Goal: Obtain resource: Download file/media

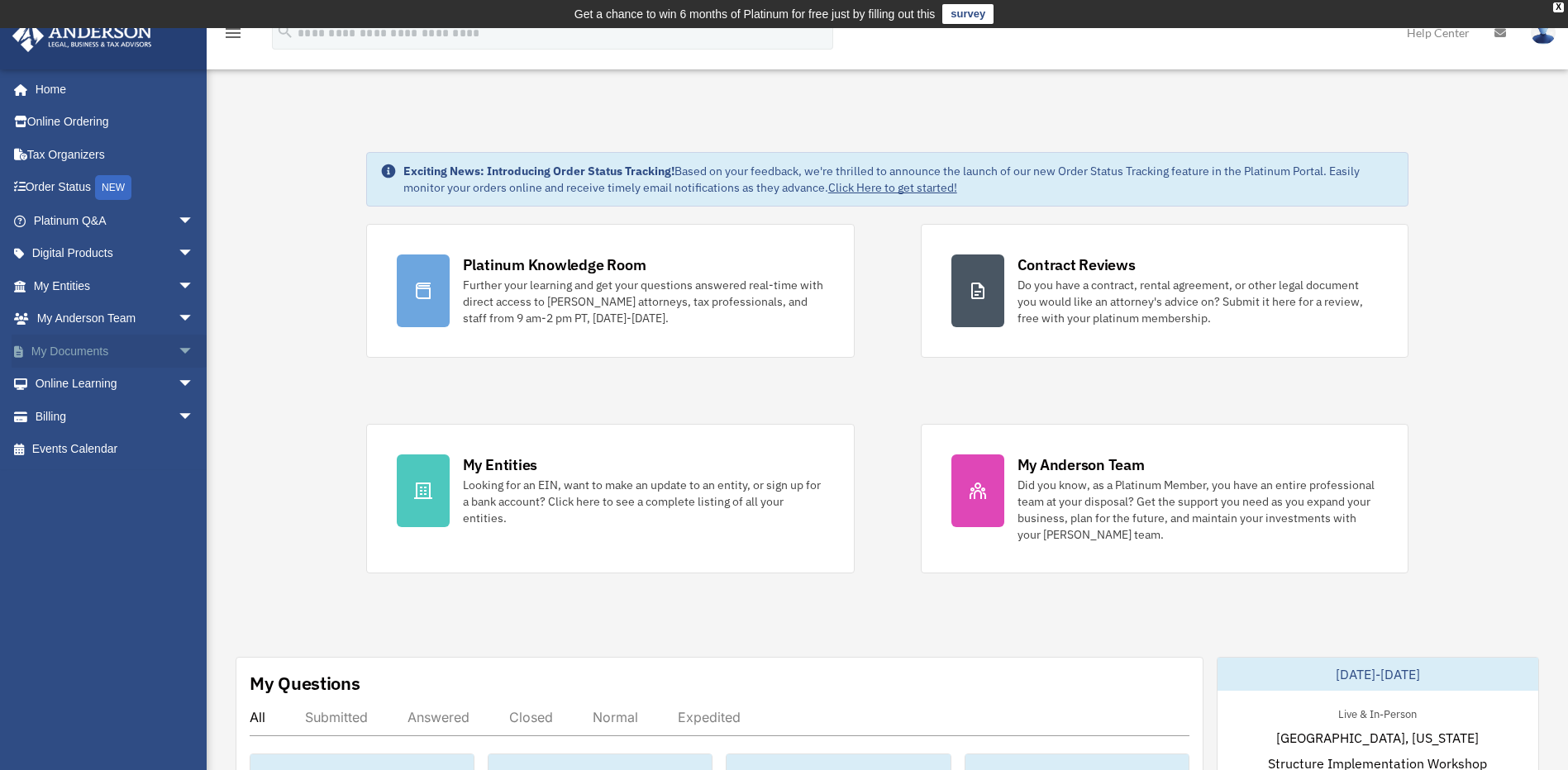
click at [108, 351] on link "My Documents arrow_drop_down" at bounding box center [115, 351] width 207 height 33
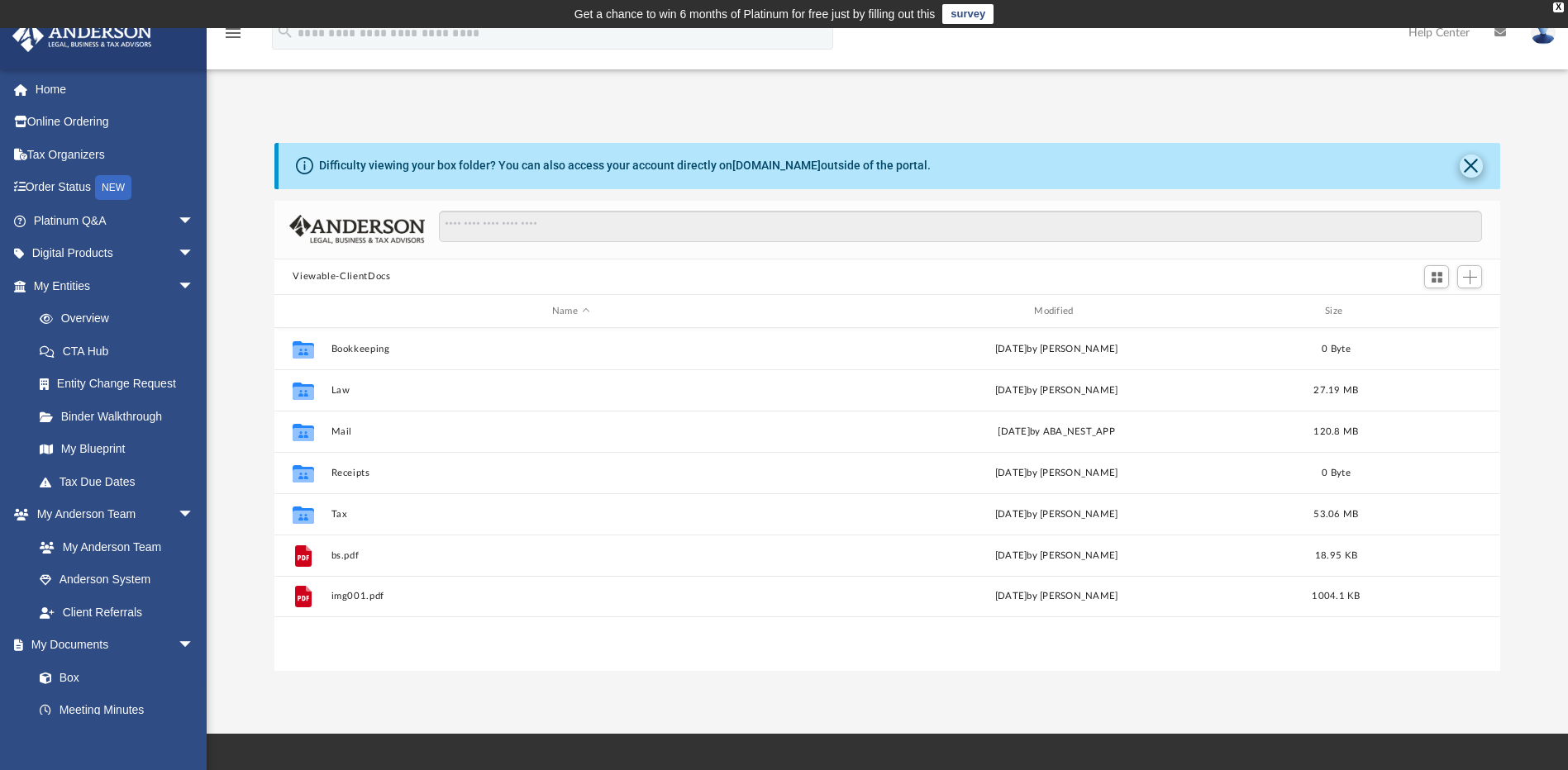
scroll to position [363, 1213]
click at [1472, 167] on button "Close" at bounding box center [1471, 166] width 23 height 23
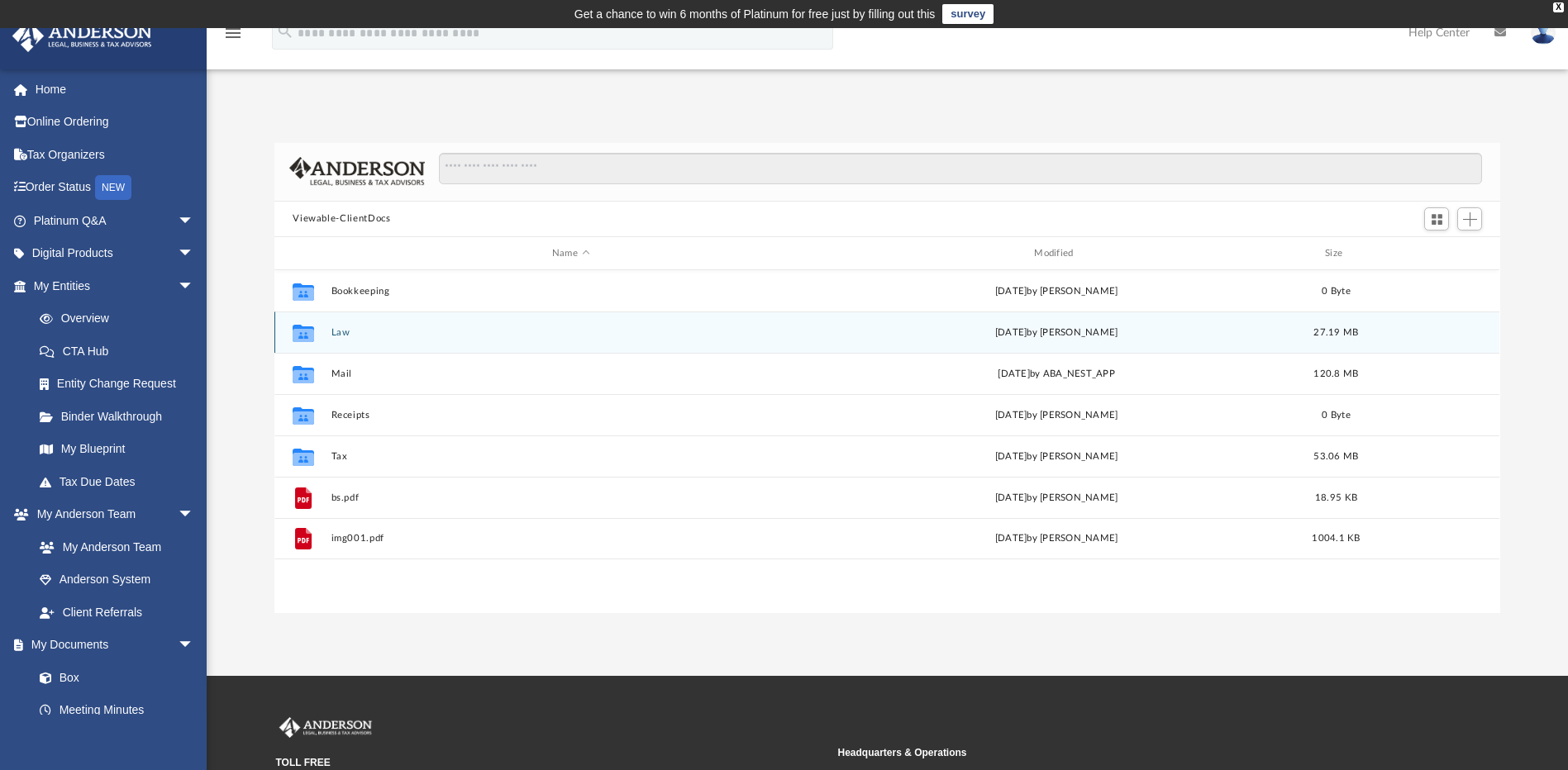
click at [347, 332] on button "Law" at bounding box center [571, 332] width 478 height 11
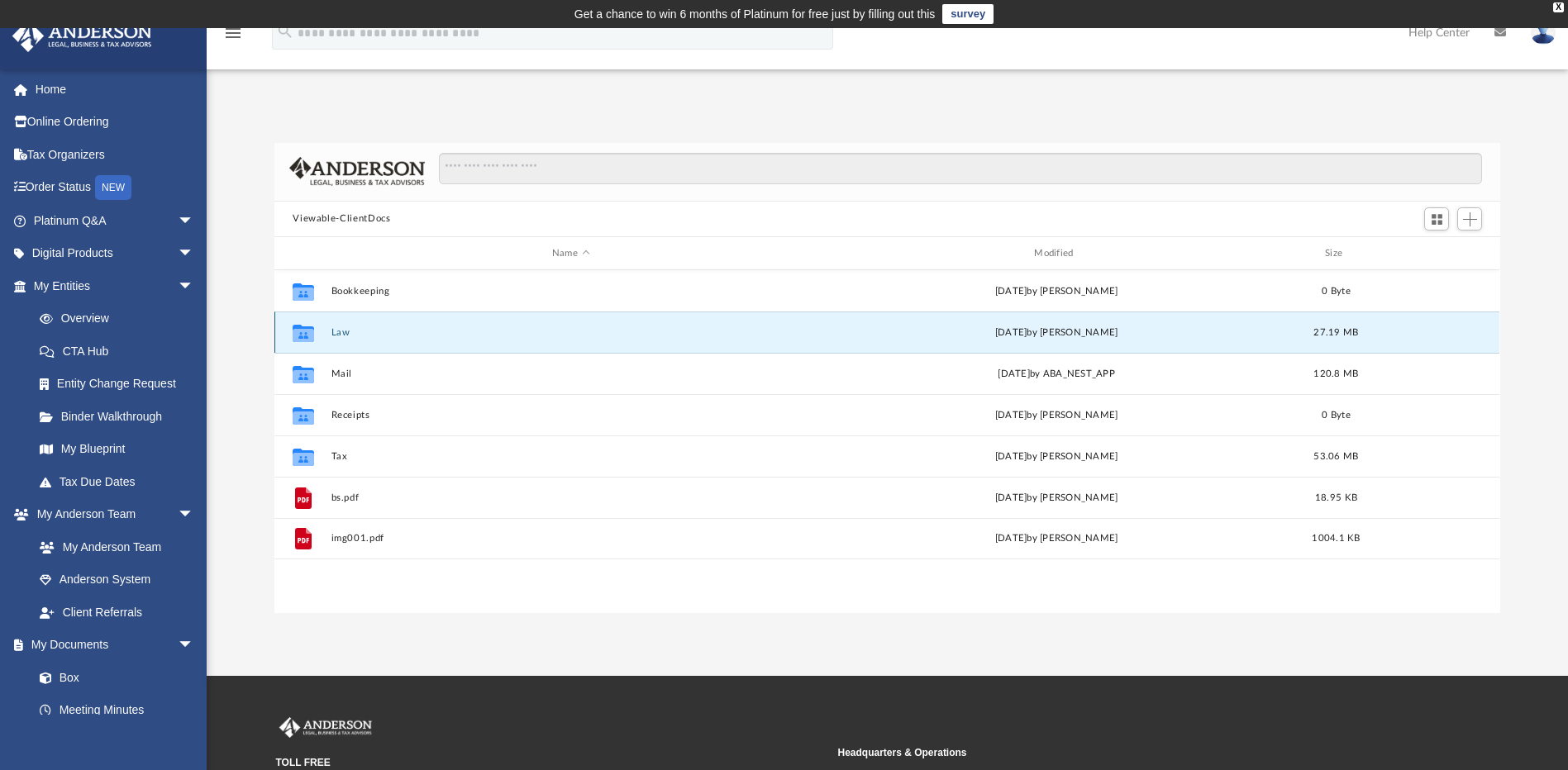
click at [347, 331] on button "Law" at bounding box center [571, 332] width 478 height 11
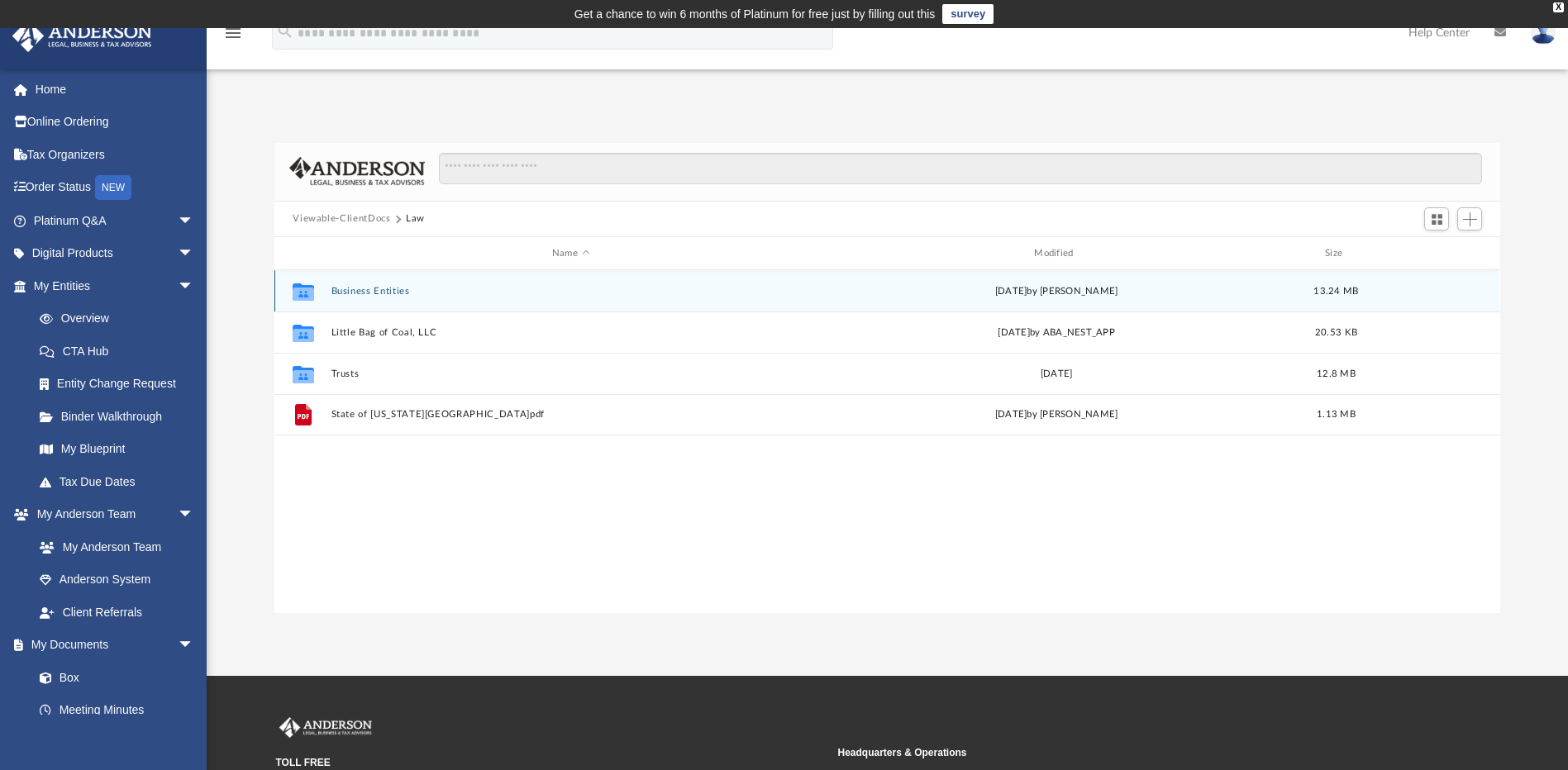
click at [387, 296] on button "Business Entities" at bounding box center [571, 292] width 478 height 11
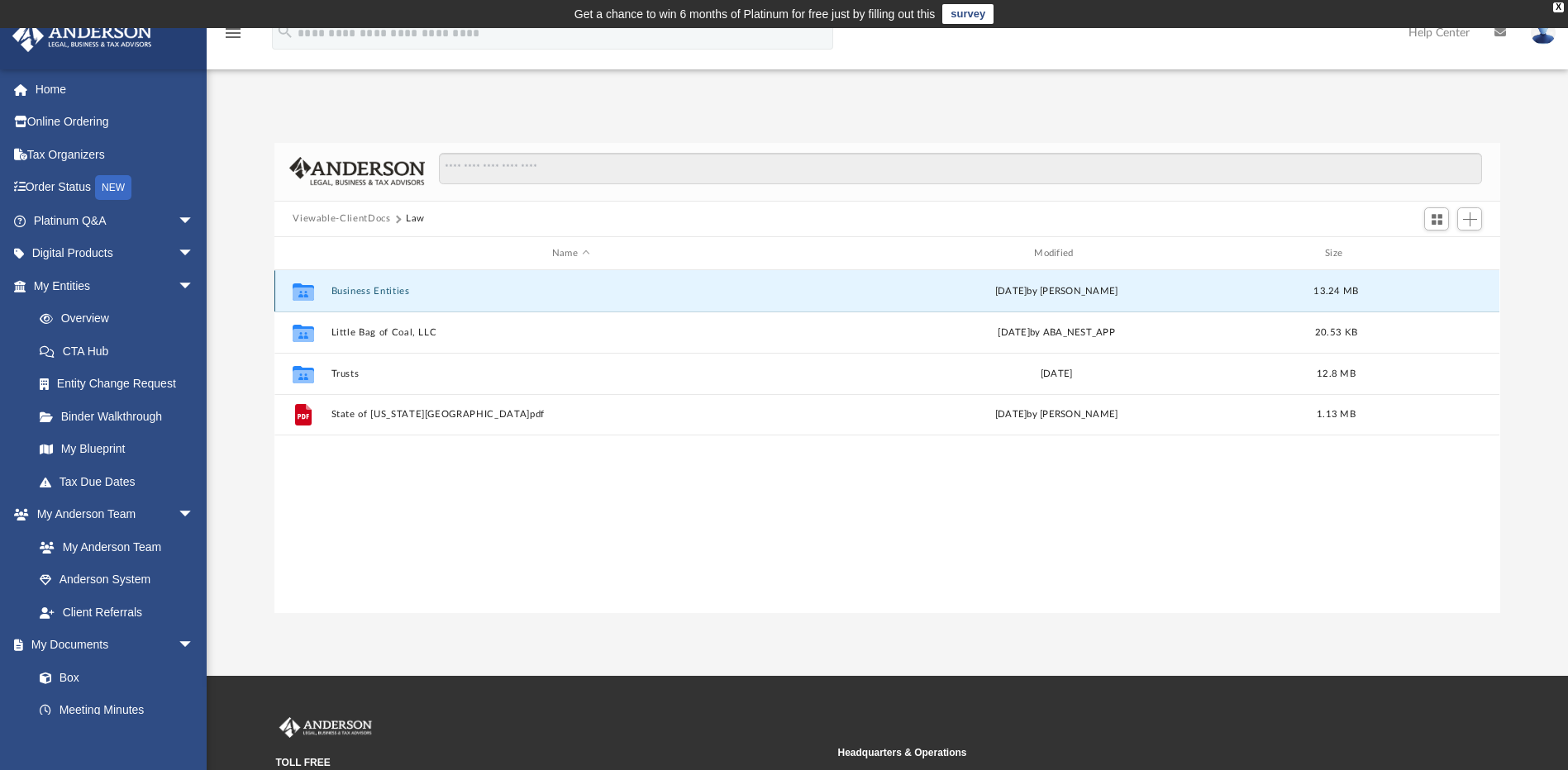
click at [387, 296] on button "Business Entities" at bounding box center [571, 292] width 478 height 11
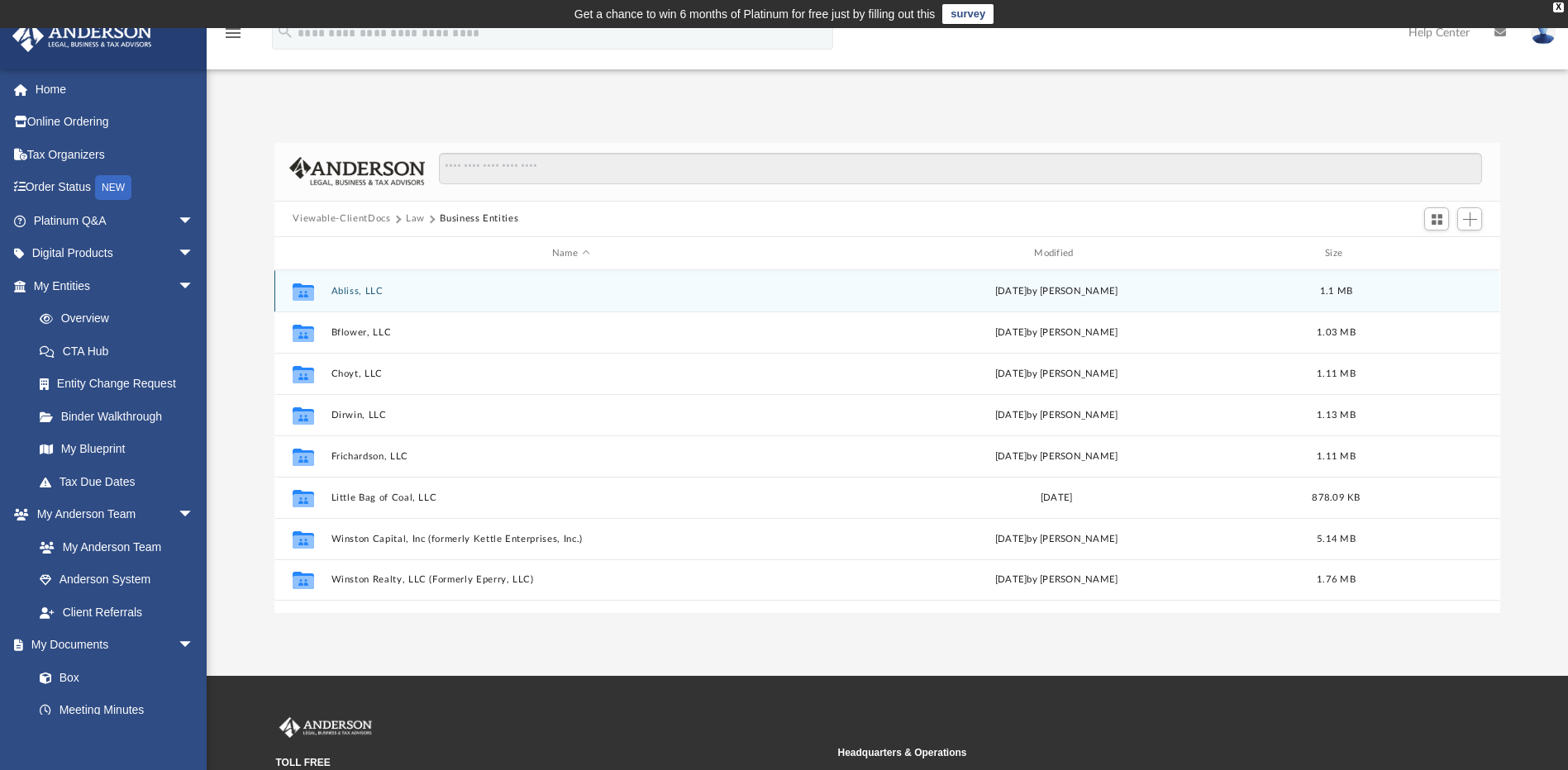
click at [350, 292] on button "Abliss, LLC" at bounding box center [571, 292] width 478 height 11
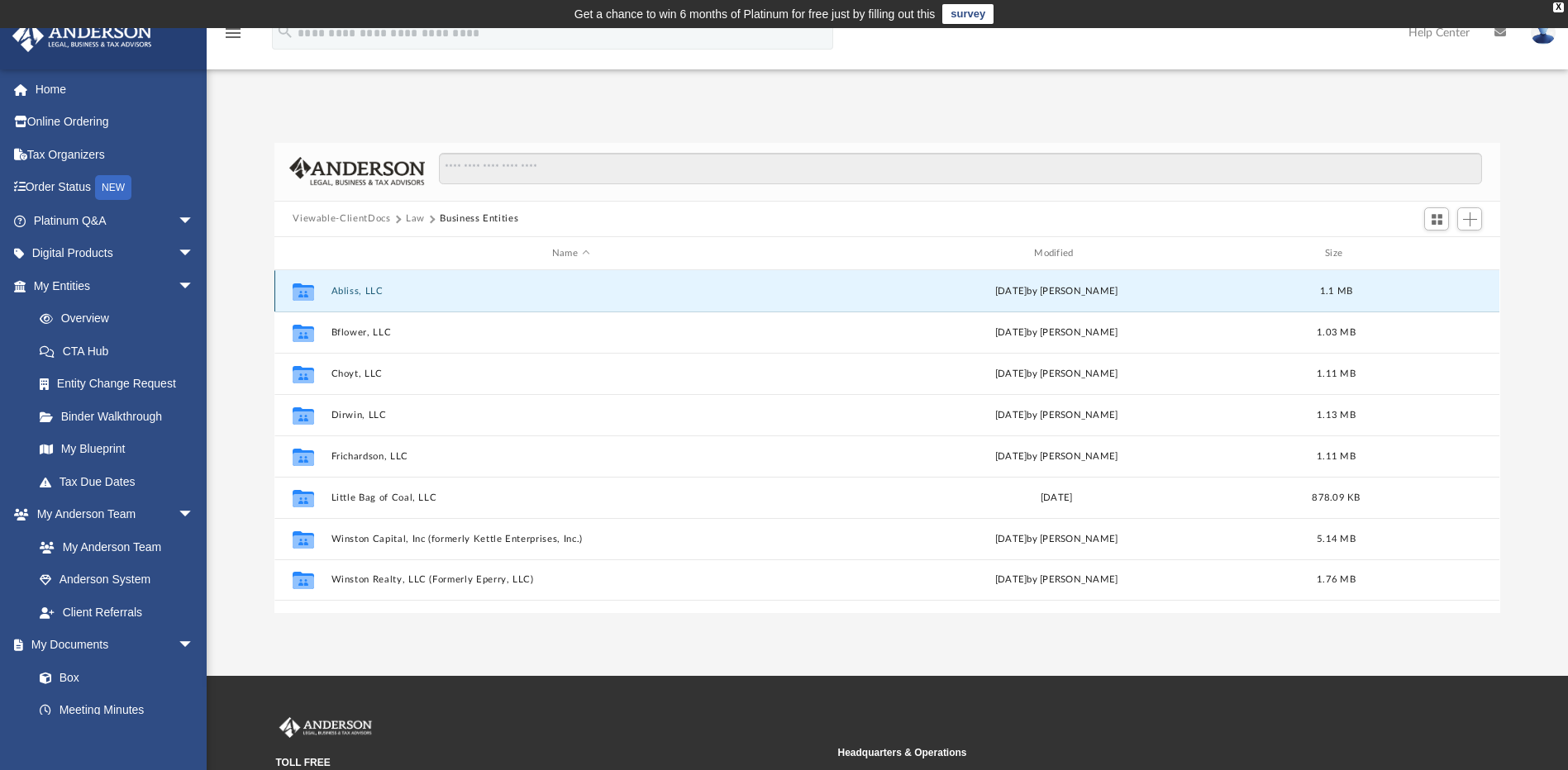
click at [350, 292] on button "Abliss, LLC" at bounding box center [571, 292] width 478 height 11
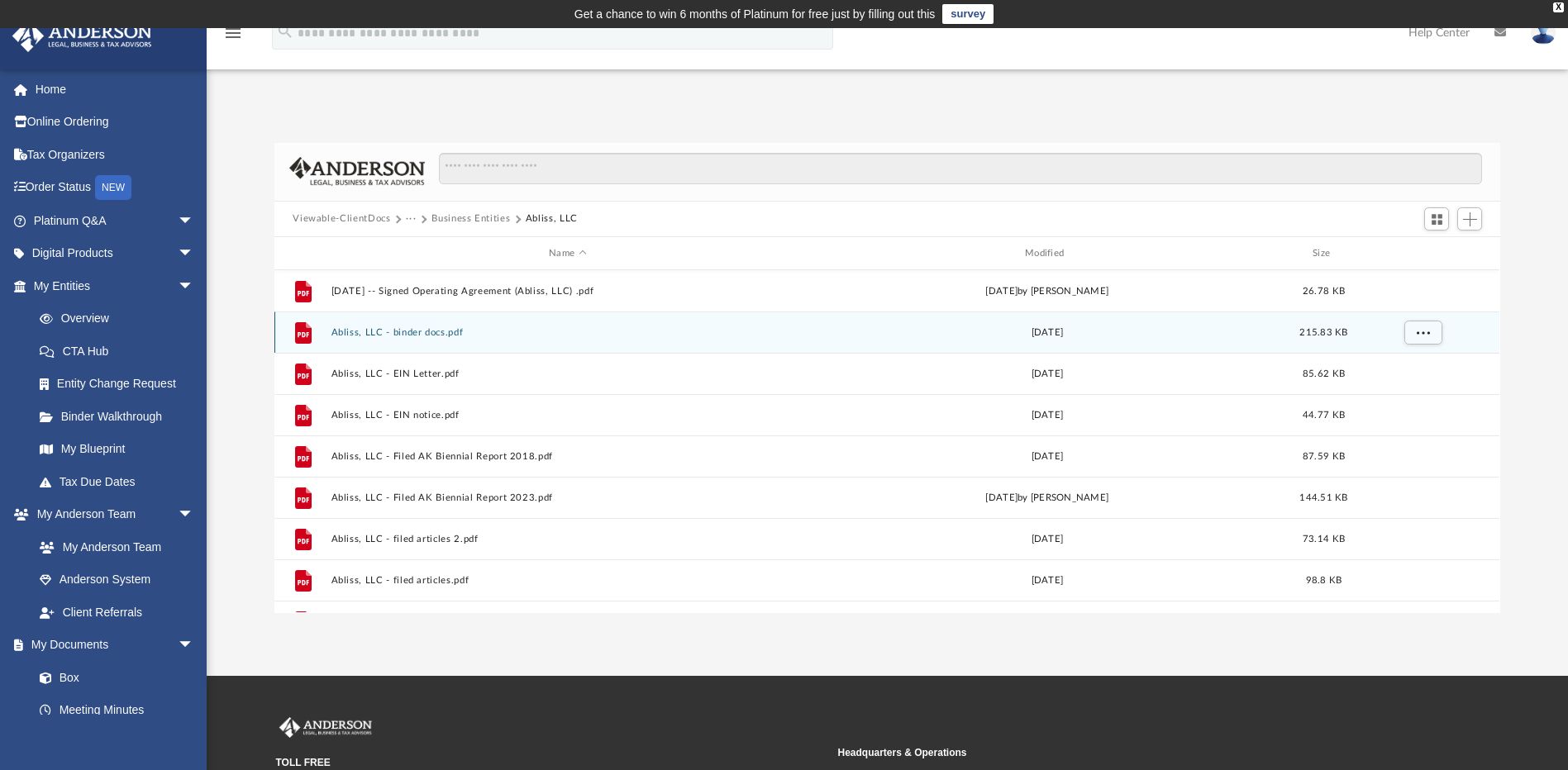
click at [439, 336] on button "Abliss, LLC - binder docs.pdf" at bounding box center [568, 332] width 473 height 11
